Goal: Transaction & Acquisition: Book appointment/travel/reservation

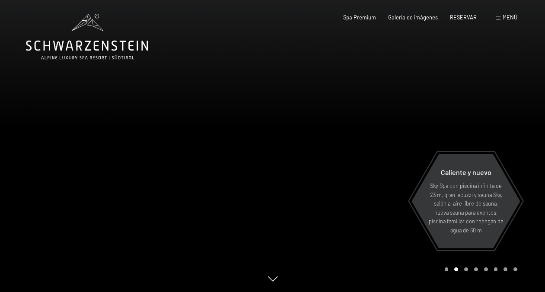
click at [509, 18] on span "MENÚ" at bounding box center [509, 17] width 15 height 7
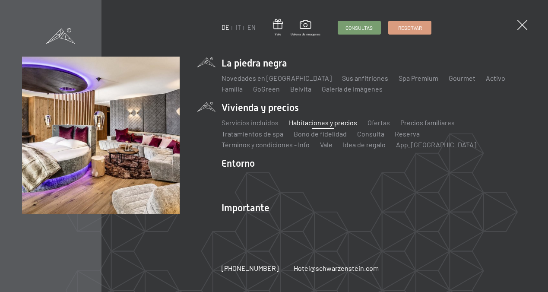
click at [306, 124] on link "Habitaciones y precios" at bounding box center [323, 122] width 68 height 8
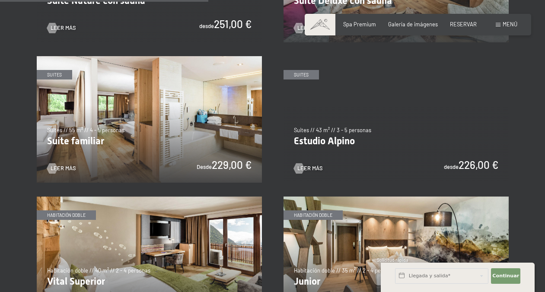
scroll to position [839, 0]
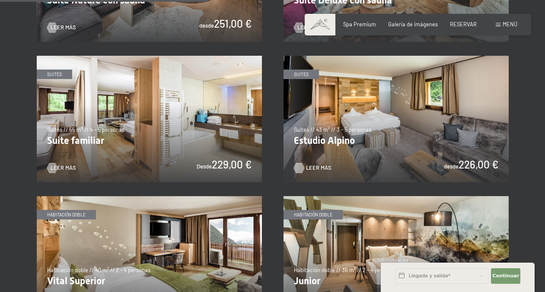
click at [310, 164] on span "LEER MÁS" at bounding box center [318, 168] width 25 height 8
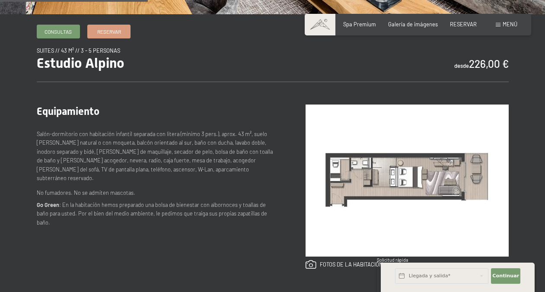
scroll to position [267, 0]
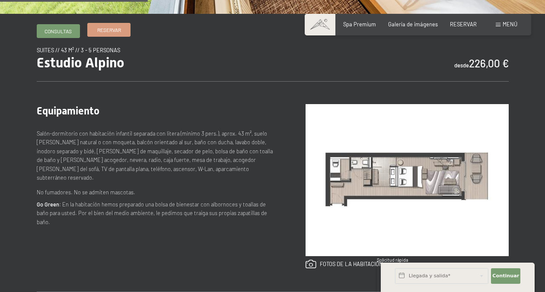
click at [108, 27] on span "RESERVAR" at bounding box center [109, 29] width 24 height 7
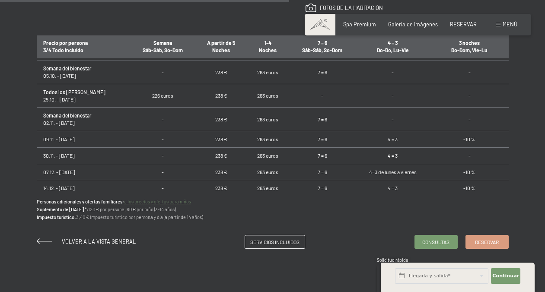
scroll to position [115, 0]
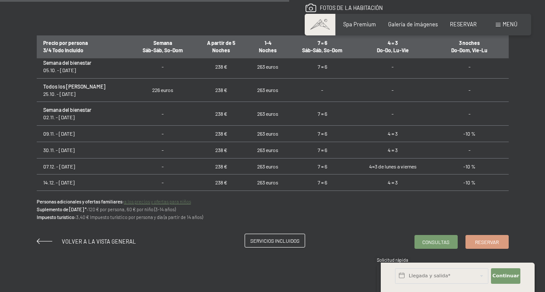
click at [260, 238] on span "SERVICIOS INCLUIDOS" at bounding box center [274, 240] width 49 height 7
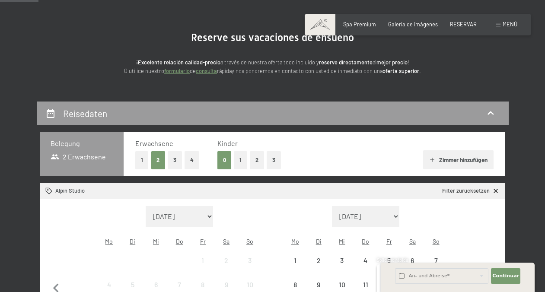
scroll to position [64, 0]
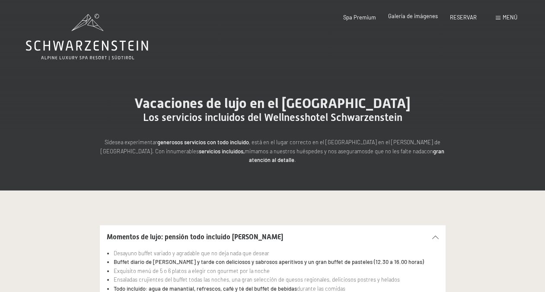
click at [405, 16] on span "Galería de imágenes" at bounding box center [413, 16] width 50 height 7
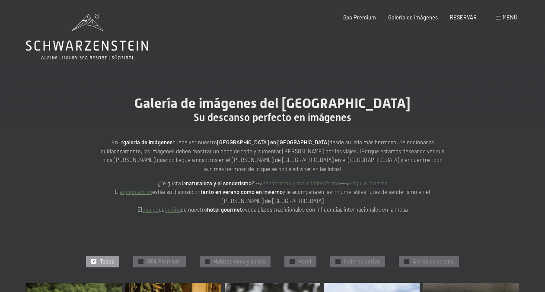
click at [513, 15] on span "MENÚ" at bounding box center [509, 17] width 15 height 7
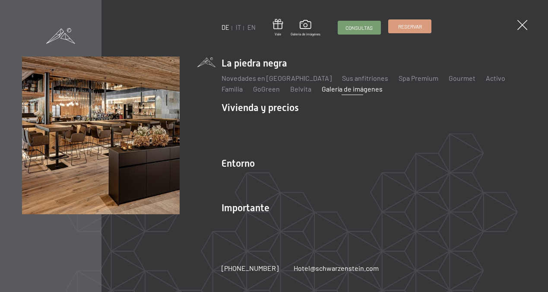
click at [420, 27] on span "RESERVAR" at bounding box center [410, 26] width 24 height 7
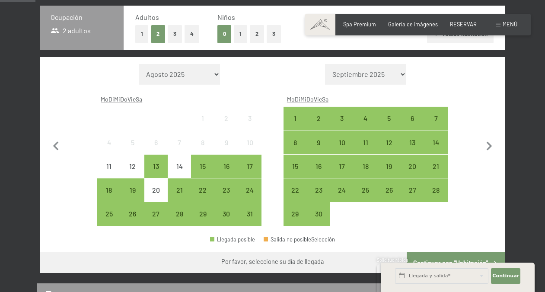
scroll to position [190, 0]
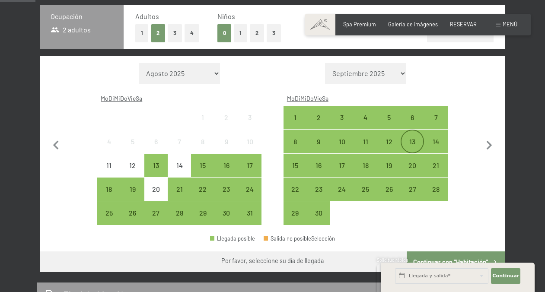
click at [412, 138] on div "13" at bounding box center [412, 149] width 22 height 22
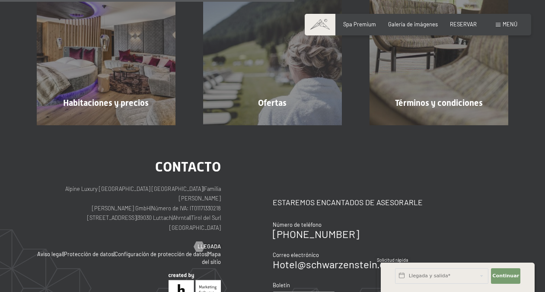
scroll to position [214, 0]
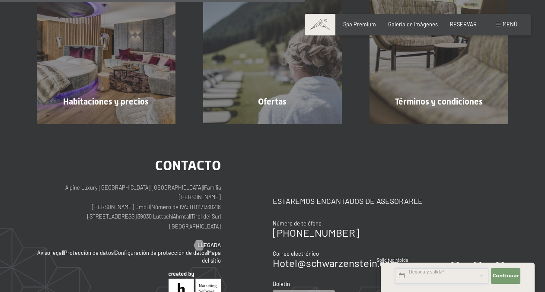
click at [445, 274] on input "text" at bounding box center [441, 276] width 93 height 16
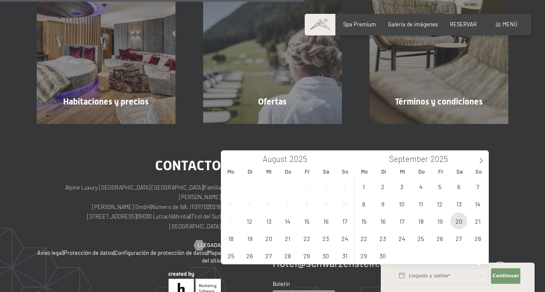
click at [459, 222] on span "20" at bounding box center [458, 220] width 17 height 17
type input "Sa. 20.09.2025"
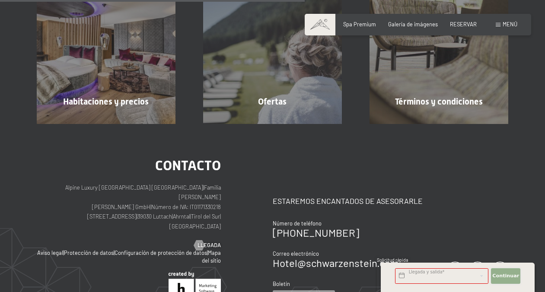
click at [500, 275] on span "Continuar" at bounding box center [505, 275] width 27 height 7
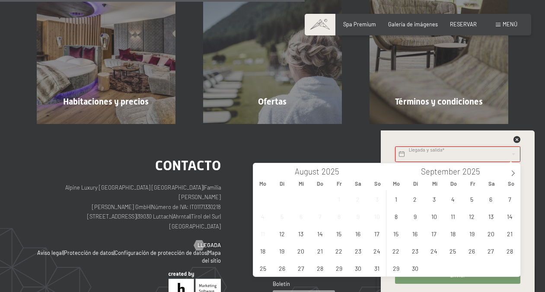
click at [402, 153] on input "text" at bounding box center [457, 154] width 125 height 16
click at [490, 217] on span "13" at bounding box center [490, 216] width 17 height 17
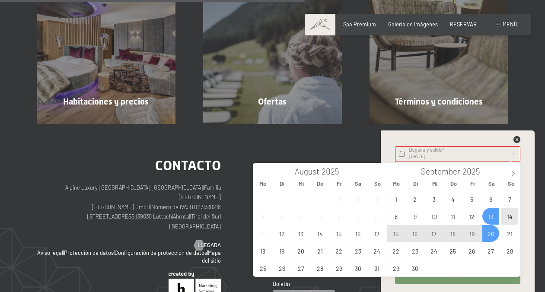
click at [494, 232] on span "20" at bounding box center [490, 233] width 17 height 17
type input "Sa. 13.09.2025 - Sa. 20.09.2025"
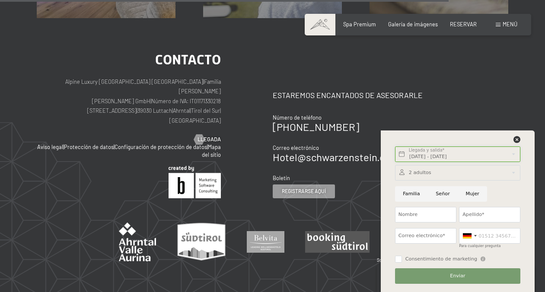
scroll to position [327, 0]
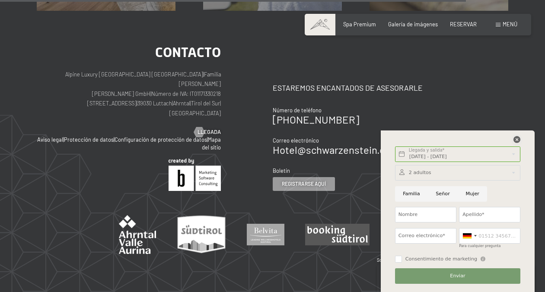
click at [516, 140] on icon at bounding box center [516, 139] width 7 height 7
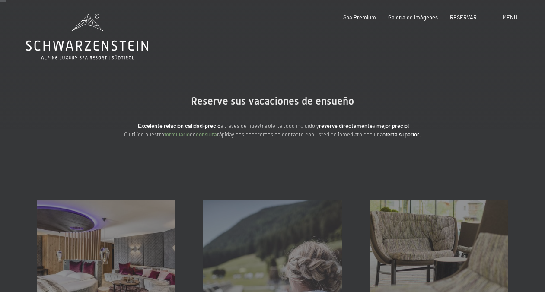
scroll to position [0, 0]
click at [462, 18] on span "RESERVAR" at bounding box center [463, 16] width 27 height 7
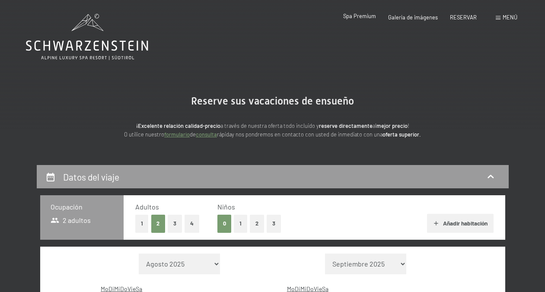
click at [350, 17] on span "Spa Premium" at bounding box center [359, 16] width 33 height 7
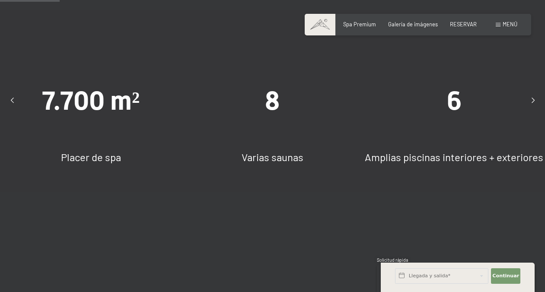
scroll to position [540, 0]
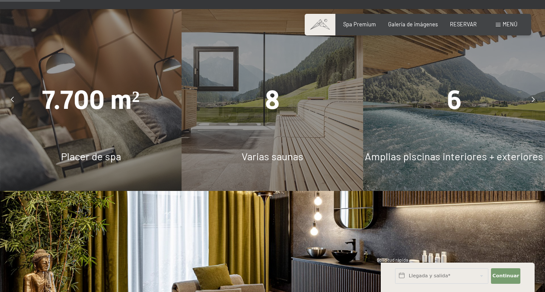
click at [435, 128] on div "6 Amplias piscinas interiores + exteriores" at bounding box center [453, 99] width 181 height 181
click at [530, 92] on div at bounding box center [532, 100] width 17 height 17
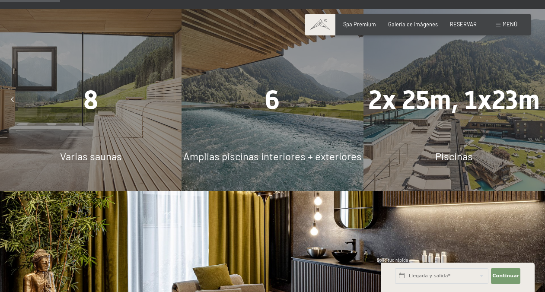
click at [530, 92] on div at bounding box center [532, 100] width 17 height 17
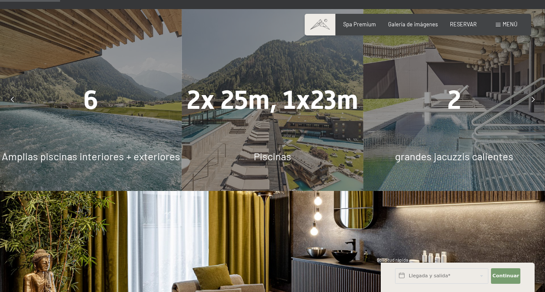
click at [530, 92] on div at bounding box center [532, 100] width 17 height 17
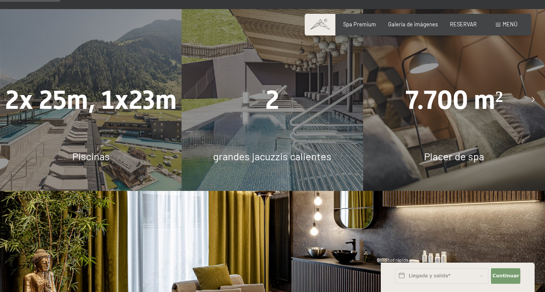
click at [530, 92] on div at bounding box center [532, 100] width 17 height 17
